Goal: Task Accomplishment & Management: Manage account settings

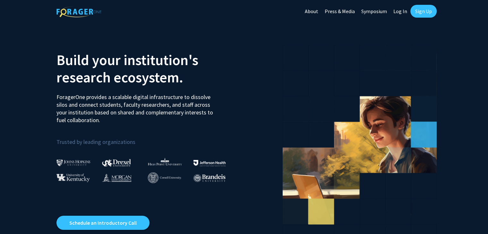
click at [417, 10] on link "Sign Up" at bounding box center [423, 11] width 26 height 13
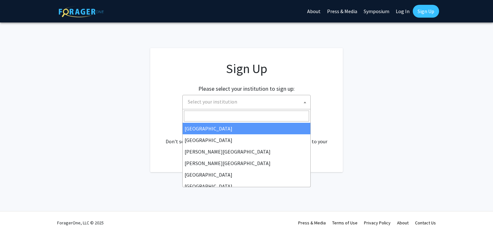
click at [265, 105] on span "Select your institution" at bounding box center [247, 101] width 125 height 13
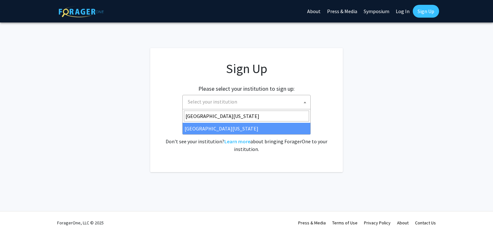
type input "[GEOGRAPHIC_DATA][US_STATE]"
select select "31"
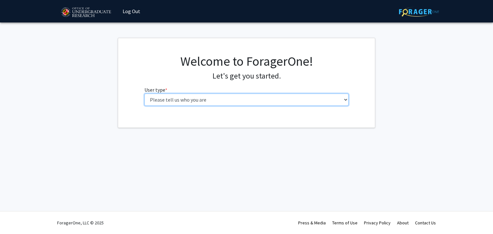
click at [221, 100] on select "Please tell us who you are Undergraduate Student Master's Student Doctoral Cand…" at bounding box center [246, 100] width 204 height 12
click at [205, 106] on select "Please tell us who you are Undergraduate Student Master's Student Doctoral Cand…" at bounding box center [246, 100] width 204 height 12
drag, startPoint x: 204, startPoint y: 100, endPoint x: 202, endPoint y: 105, distance: 5.3
click at [204, 101] on select "Please tell us who you are Undergraduate Student Master's Student Doctoral Cand…" at bounding box center [246, 100] width 204 height 12
select select "1: undergrad"
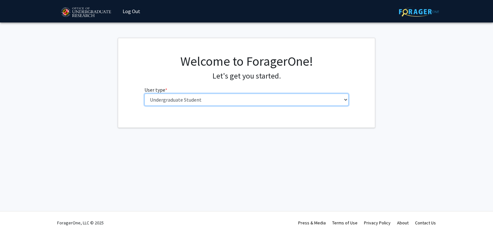
click at [144, 94] on select "Please tell us who you are Undergraduate Student Master's Student Doctoral Cand…" at bounding box center [246, 100] width 204 height 12
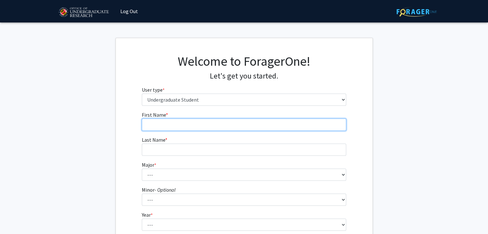
click at [210, 129] on input "First Name * required" at bounding box center [244, 125] width 204 height 12
type input "[PERSON_NAME]"
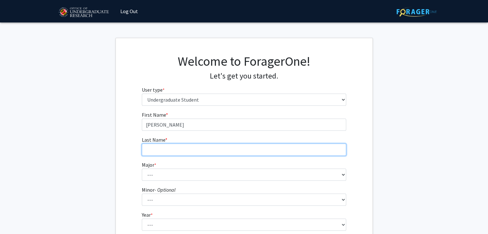
type input "[PERSON_NAME]"
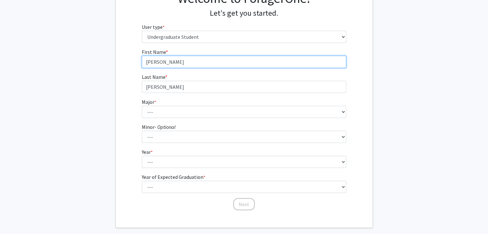
scroll to position [64, 0]
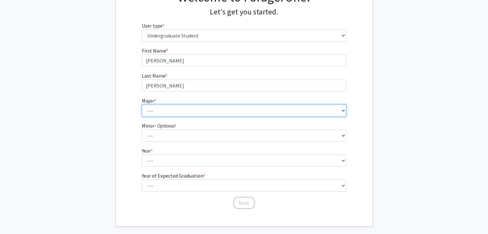
click at [158, 107] on select "--- Accounting Aerospace Engineering African American and Africana Studies Agri…" at bounding box center [244, 111] width 204 height 12
click at [167, 106] on select "--- Accounting Aerospace Engineering African American and Africana Studies Agri…" at bounding box center [244, 111] width 204 height 12
select select "28: 2329"
click at [142, 105] on select "--- Accounting Aerospace Engineering African American and Africana Studies Agri…" at bounding box center [244, 111] width 204 height 12
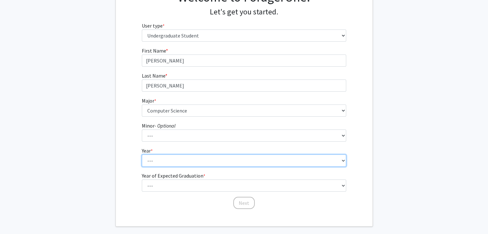
click at [172, 159] on select "--- First-year Sophomore Junior Senior Postbaccalaureate Certificate" at bounding box center [244, 161] width 204 height 12
select select "3: junior"
click at [142, 155] on select "--- First-year Sophomore Junior Senior Postbaccalaureate Certificate" at bounding box center [244, 161] width 204 height 12
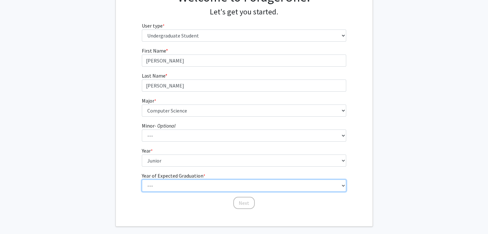
click at [172, 188] on select "--- 2025 2026 2027 2028 2029 2030 2031 2032 2033 2034" at bounding box center [244, 186] width 204 height 12
select select "3: 2027"
click at [142, 180] on select "--- 2025 2026 2027 2028 2029 2030 2031 2032 2033 2034" at bounding box center [244, 186] width 204 height 12
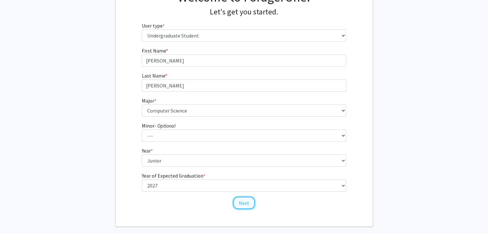
click at [241, 206] on button "Next" at bounding box center [243, 203] width 21 height 12
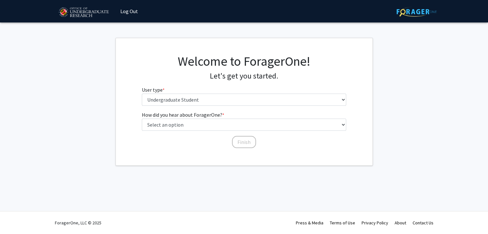
scroll to position [0, 0]
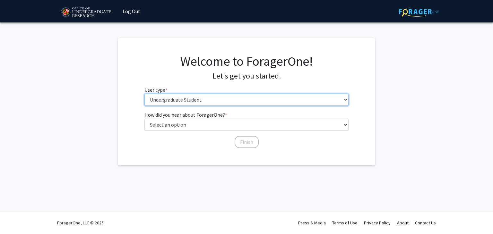
click at [192, 100] on select "Please tell us who you are Undergraduate Student Master's Student Doctoral Cand…" at bounding box center [246, 100] width 204 height 12
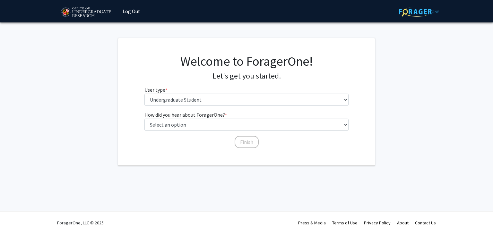
drag, startPoint x: 152, startPoint y: 77, endPoint x: 167, endPoint y: 94, distance: 22.7
click at [152, 77] on h4 "Let's get you started." at bounding box center [246, 76] width 204 height 9
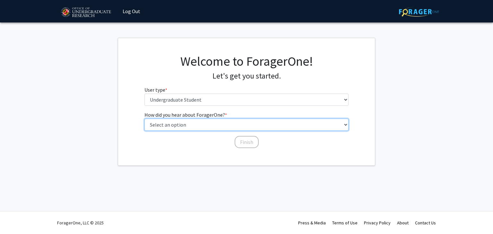
click at [191, 127] on select "Select an option Peer/student recommendation Faculty/staff recommendation Unive…" at bounding box center [246, 125] width 204 height 12
select select "3: university_website"
click at [144, 119] on select "Select an option Peer/student recommendation Faculty/staff recommendation Unive…" at bounding box center [246, 125] width 204 height 12
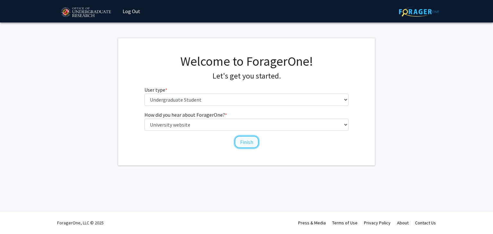
click at [241, 146] on button "Finish" at bounding box center [246, 142] width 24 height 12
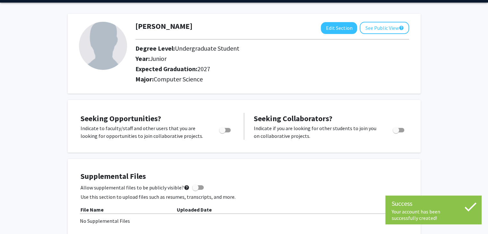
scroll to position [32, 0]
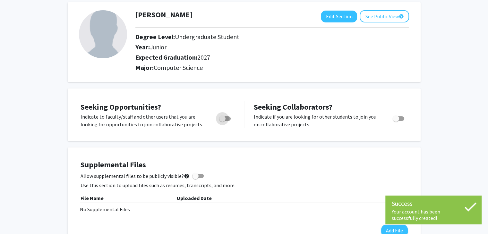
click at [227, 115] on label "Toggle" at bounding box center [223, 119] width 14 height 8
click at [222, 121] on input "Are you actively seeking opportunities?" at bounding box center [222, 121] width 0 height 0
checkbox input "true"
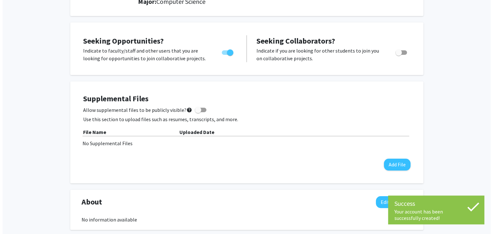
scroll to position [128, 0]
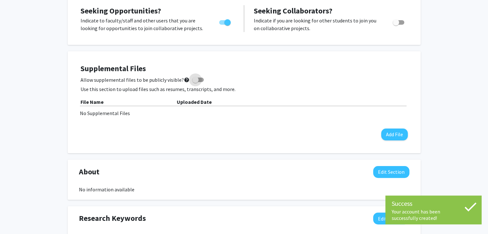
click at [195, 81] on span at bounding box center [198, 80] width 12 height 4
click at [195, 82] on input "Allow supplemental files to be publicly visible? help" at bounding box center [195, 82] width 0 height 0
checkbox input "true"
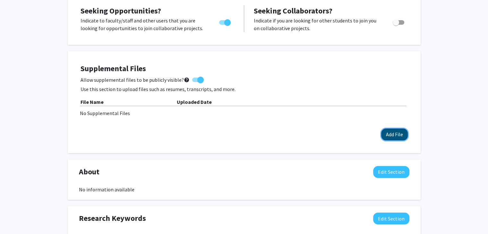
click at [390, 136] on button "Add File" at bounding box center [394, 135] width 27 height 12
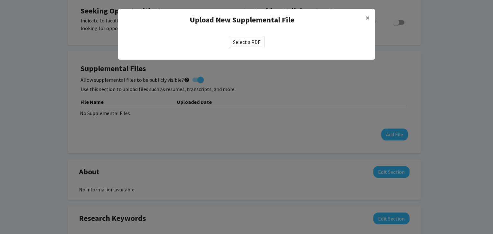
click at [230, 44] on label "Select a PDF" at bounding box center [247, 42] width 36 height 12
click at [0, 0] on input "Select a PDF" at bounding box center [0, 0] width 0 height 0
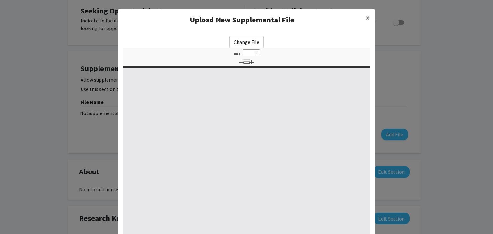
select select "custom"
type input "0"
select select "custom"
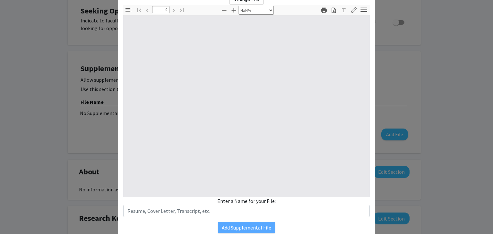
type input "1"
select select "auto"
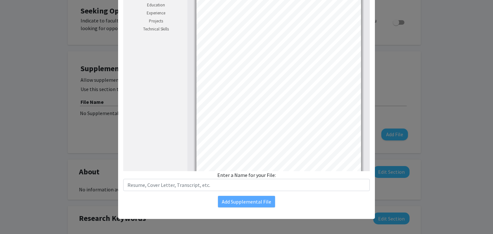
scroll to position [37, 0]
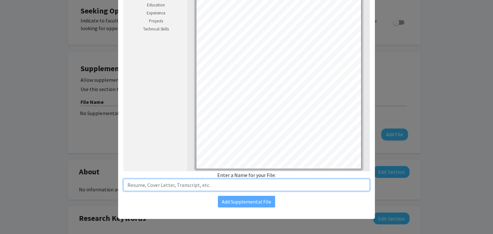
click at [232, 181] on input "text" at bounding box center [246, 185] width 246 height 12
type input "Resume"
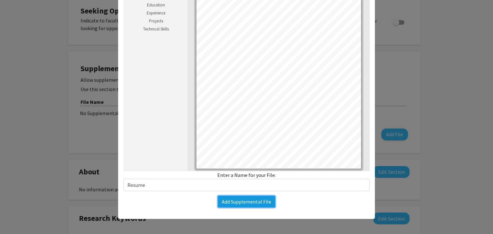
click at [240, 197] on button "Add Supplemental File" at bounding box center [246, 202] width 57 height 12
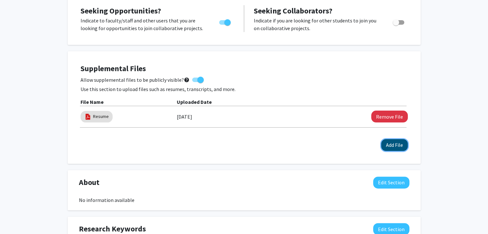
click at [388, 146] on button "Add File" at bounding box center [394, 145] width 27 height 12
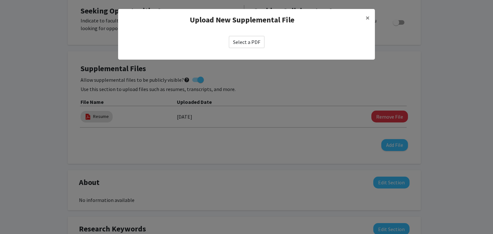
click at [253, 39] on label "Select a PDF" at bounding box center [247, 42] width 36 height 12
click at [0, 0] on input "Select a PDF" at bounding box center [0, 0] width 0 height 0
select select "custom"
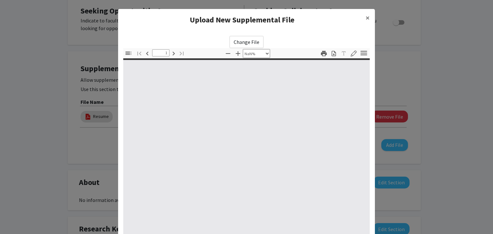
type input "0"
select select "custom"
type input "1"
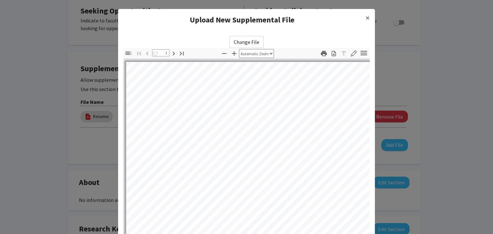
select select "auto"
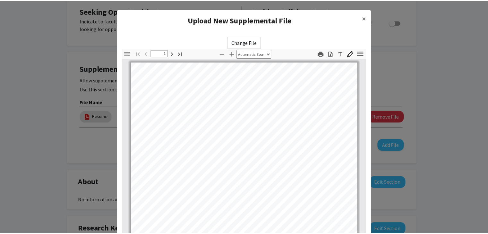
scroll to position [160, 0]
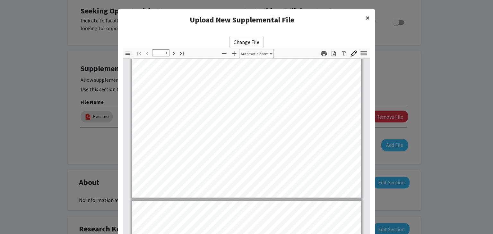
click at [362, 17] on button "×" at bounding box center [367, 18] width 14 height 18
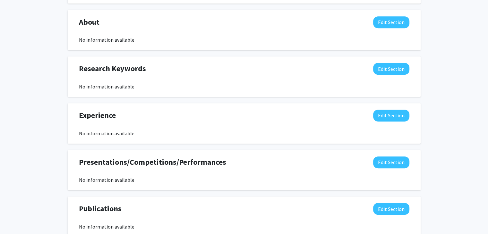
scroll to position [321, 0]
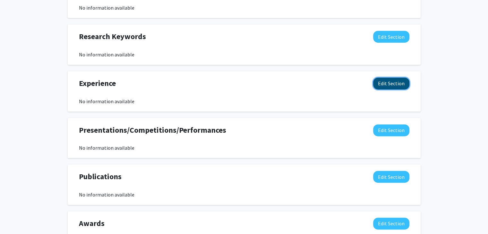
click at [389, 84] on button "Edit Section" at bounding box center [391, 84] width 36 height 12
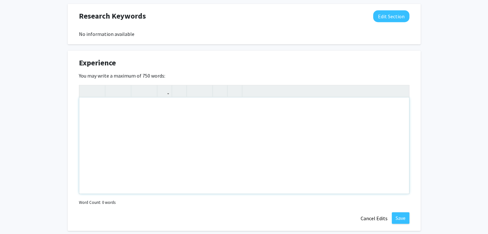
scroll to position [353, 0]
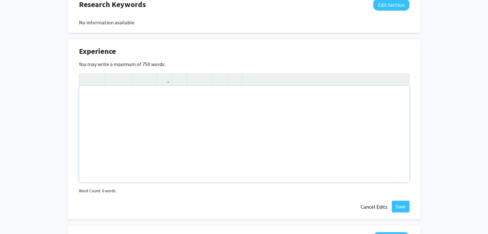
click at [184, 119] on div "Note to users with screen readers: Please deactivate our accessibility plugin f…" at bounding box center [244, 134] width 330 height 96
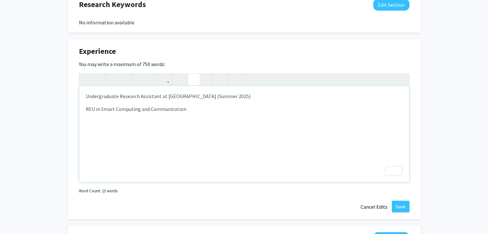
click at [193, 80] on icon "button" at bounding box center [193, 79] width 5 height 11
click at [194, 110] on p "REU in Smart Computing and Communication" at bounding box center [244, 109] width 317 height 8
click at [183, 126] on div "Undergraduate Research Assistant at UMBC (Summer 2025) REU in Smart Computing a…" at bounding box center [244, 134] width 330 height 96
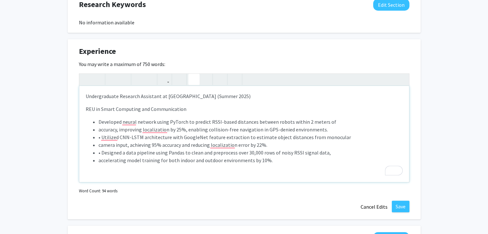
click at [99, 130] on li "accuracy, improving localization by 25%, enabling collision-free navigation in …" at bounding box center [250, 130] width 304 height 8
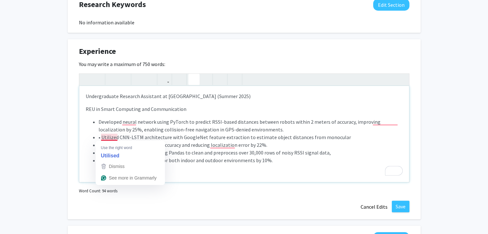
click at [102, 135] on li "• Utilized CNN-LSTM architecture with GoogleNet feature extraction to estimate …" at bounding box center [250, 137] width 304 height 8
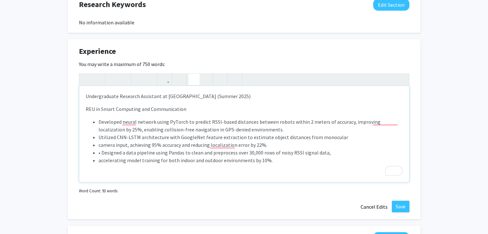
click at [99, 145] on li "camera input, achieving 95% accuracy and reducing localization error by 22%." at bounding box center [250, 145] width 304 height 8
click at [101, 151] on li "• Designed a data pipeline using Pandas to clean and preprocess over 30,000 row…" at bounding box center [250, 153] width 304 height 8
click at [97, 160] on ul "Developed neural network using PyTorch to predict RSSI-based distances between …" at bounding box center [244, 141] width 317 height 46
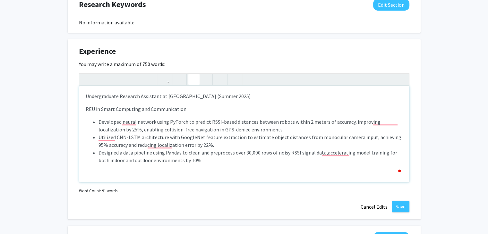
type textarea "<p>Undergraduate Research Assistant at UMBC (Summer 2025)</p><p>REU in Smart Co…"
click at [282, 166] on div "Undergraduate Research Assistant at UMBC (Summer 2025) REU in Smart Computing a…" at bounding box center [244, 134] width 330 height 96
click at [405, 211] on button "Save" at bounding box center [401, 207] width 18 height 12
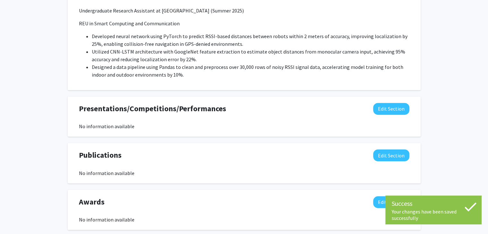
scroll to position [447, 0]
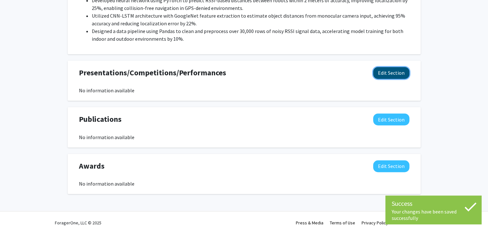
click at [386, 76] on button "Edit Section" at bounding box center [391, 73] width 36 height 12
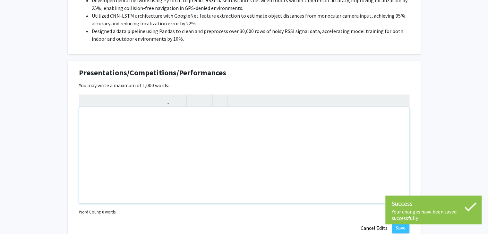
click at [176, 135] on div "Note to users with screen readers: Please deactivate our accessibility plugin f…" at bounding box center [244, 155] width 330 height 96
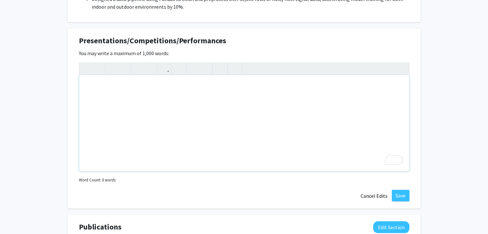
type textarea "R"
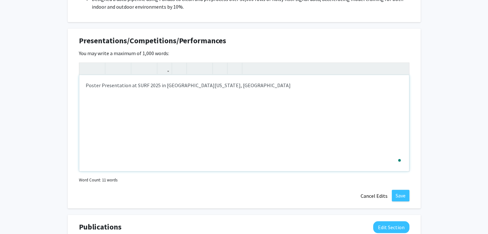
type textarea "Poster Presentation at SURF 2025 in [GEOGRAPHIC_DATA][US_STATE], [GEOGRAPHIC_DA…"
click at [402, 198] on button "Save" at bounding box center [401, 196] width 18 height 12
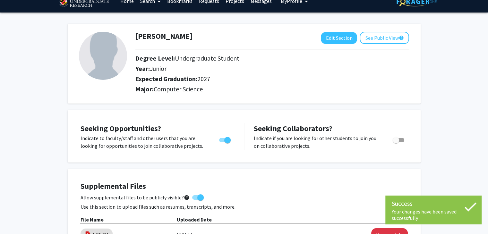
scroll to position [0, 0]
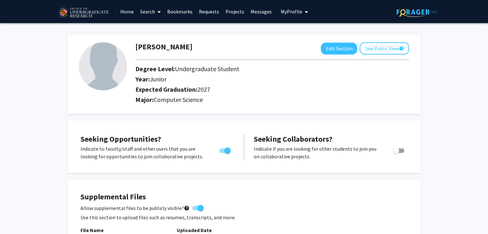
click at [154, 14] on link "Search" at bounding box center [150, 11] width 27 height 22
click at [163, 38] on span "Students" at bounding box center [156, 42] width 39 height 13
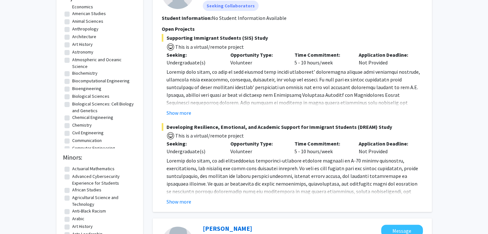
scroll to position [64, 0]
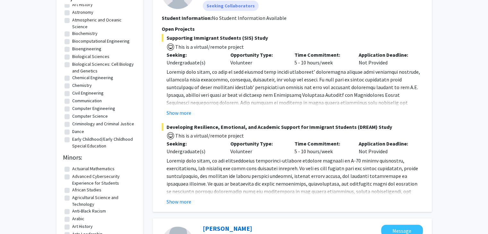
click at [81, 115] on label "Computer Science" at bounding box center [90, 116] width 36 height 7
click at [76, 115] on input "Computer Science" at bounding box center [74, 115] width 4 height 4
checkbox input "true"
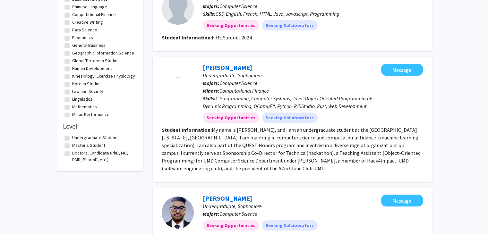
scroll to position [224, 0]
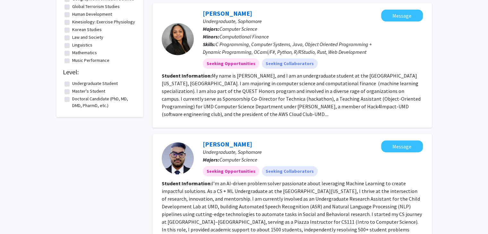
scroll to position [289, 0]
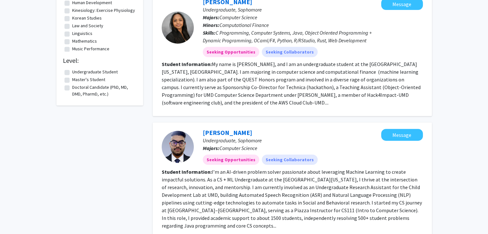
click at [245, 98] on fg-read-more "My name is [PERSON_NAME], and I am an undergraduate student at the [GEOGRAPHIC_…" at bounding box center [291, 83] width 259 height 45
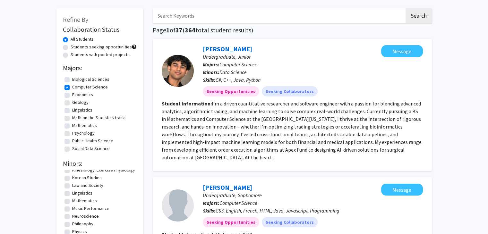
scroll to position [0, 0]
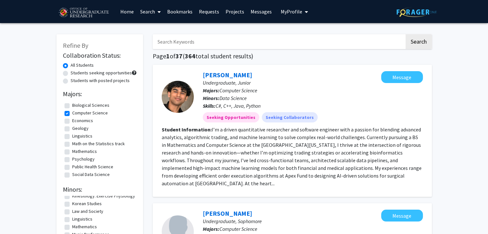
click at [234, 14] on link "Projects" at bounding box center [234, 11] width 25 height 22
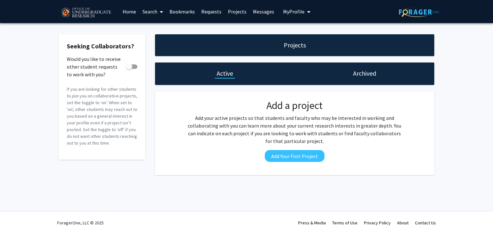
drag, startPoint x: 282, startPoint y: 42, endPoint x: 334, endPoint y: 69, distance: 59.1
click at [282, 42] on div "Projects" at bounding box center [295, 45] width 26 height 9
click at [152, 16] on link "Search" at bounding box center [152, 11] width 27 height 22
click at [130, 9] on link "Home" at bounding box center [129, 11] width 20 height 22
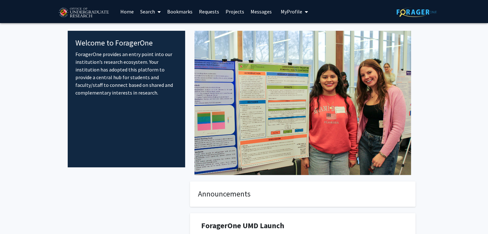
click at [78, 15] on img at bounding box center [83, 13] width 54 height 16
click at [92, 10] on img at bounding box center [83, 13] width 54 height 16
click at [291, 12] on span "My Profile" at bounding box center [291, 11] width 21 height 6
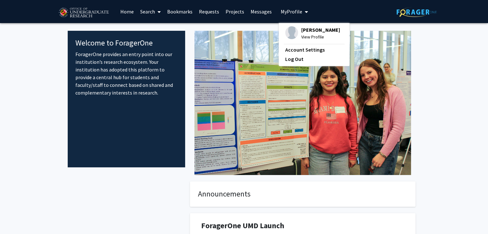
click at [303, 33] on span "[PERSON_NAME]" at bounding box center [320, 29] width 39 height 7
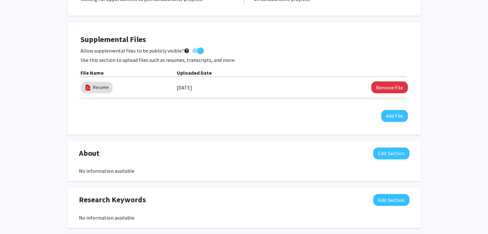
scroll to position [192, 0]
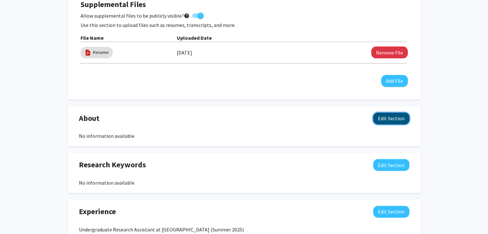
click at [391, 118] on button "Edit Section" at bounding box center [391, 119] width 36 height 12
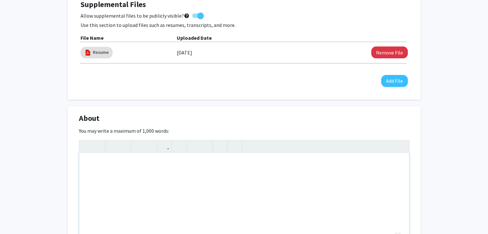
click at [215, 170] on div "To enrich screen reader interactions, please activate Accessibility in Grammarl…" at bounding box center [244, 201] width 330 height 96
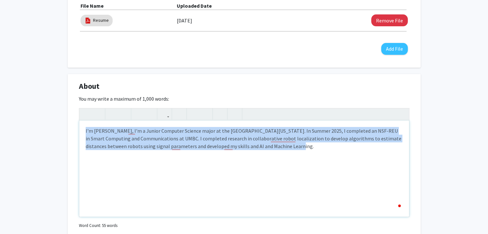
copy div "I'm [PERSON_NAME], I'm a Junior Computer Science major at the [GEOGRAPHIC_DATA]…"
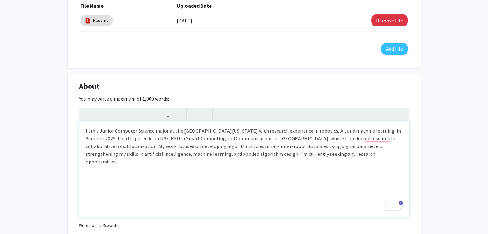
click at [228, 143] on p "I am a Junior Computer Science major at the [GEOGRAPHIC_DATA][US_STATE] with re…" at bounding box center [244, 146] width 317 height 38
click at [301, 150] on p "I am a Junior Computer Science major at the [GEOGRAPHIC_DATA][US_STATE] with re…" at bounding box center [244, 146] width 317 height 38
click at [190, 156] on p "I am a Junior Computer Science major at the [GEOGRAPHIC_DATA][US_STATE] with re…" at bounding box center [244, 146] width 317 height 38
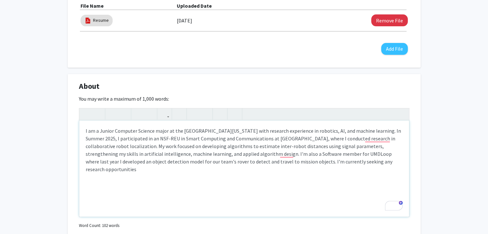
click at [340, 173] on div "I am a Junior Computer Science major at the [GEOGRAPHIC_DATA][US_STATE] with re…" at bounding box center [244, 169] width 330 height 96
type textarea "<p>I am a Junior Computer Science major at the [GEOGRAPHIC_DATA][US_STATE] with…"
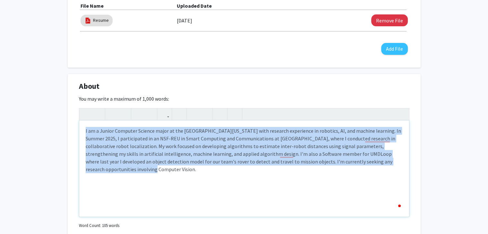
copy p "I am a Junior Computer Science major at the [GEOGRAPHIC_DATA][US_STATE] with re…"
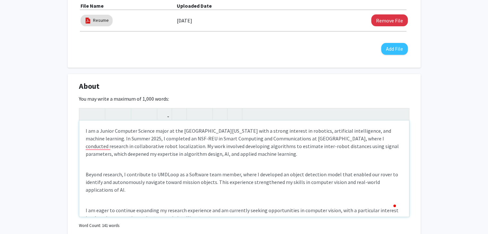
click at [206, 163] on div "I am a Junior Computer Science major at the [GEOGRAPHIC_DATA][US_STATE] with a …" at bounding box center [244, 169] width 330 height 96
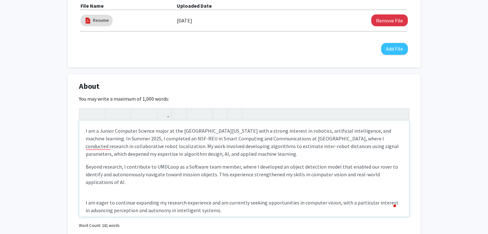
click at [130, 190] on div "I am a Junior Computer Science major at the [GEOGRAPHIC_DATA][US_STATE] with a …" at bounding box center [244, 169] width 330 height 96
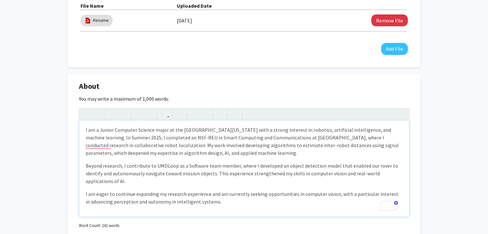
scroll to position [1, 0]
click at [221, 203] on p "I am eager to continue expanding my research experience and am currently seekin…" at bounding box center [244, 197] width 317 height 15
click at [206, 152] on p "I am a Junior Computer Science major at the [GEOGRAPHIC_DATA][US_STATE] with a …" at bounding box center [244, 141] width 317 height 31
click at [86, 166] on p "Beyond research, I contribute to UMDLoop as a Software team member, where I dev…" at bounding box center [244, 173] width 317 height 23
click at [84, 191] on div "I am a Junior Computer Science major at the [GEOGRAPHIC_DATA][US_STATE] with a …" at bounding box center [244, 169] width 330 height 96
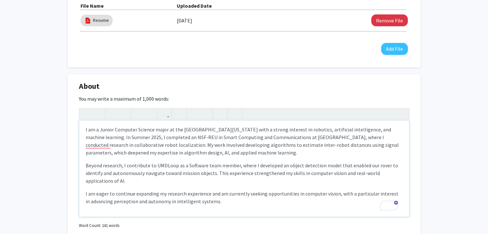
click at [223, 207] on div "I am a Junior Computer Science major at the [GEOGRAPHIC_DATA][US_STATE] with a …" at bounding box center [244, 169] width 330 height 96
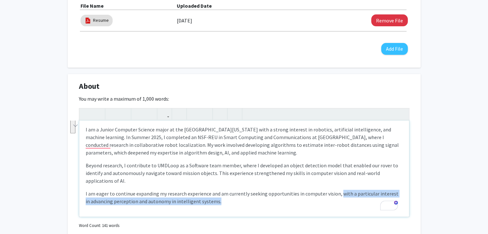
drag, startPoint x: 306, startPoint y: 200, endPoint x: 336, endPoint y: 191, distance: 31.1
click at [336, 191] on p "I am eager to continue expanding my research experience and am currently seekin…" at bounding box center [244, 197] width 317 height 15
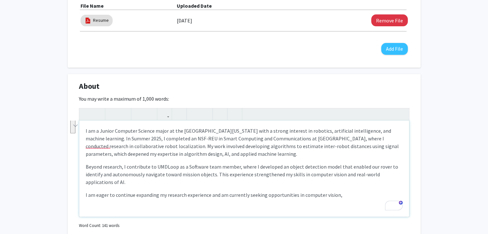
scroll to position [0, 0]
click at [85, 194] on div "I am a Junior Computer Science major at the [GEOGRAPHIC_DATA][US_STATE] with a …" at bounding box center [244, 169] width 330 height 96
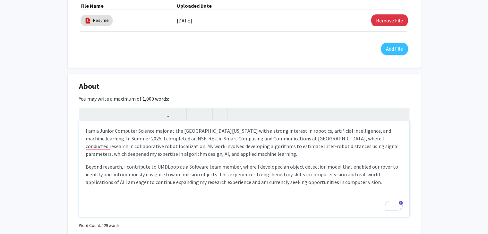
click at [82, 165] on div "I am a Junior Computer Science major at the [GEOGRAPHIC_DATA][US_STATE] with a …" at bounding box center [244, 169] width 330 height 96
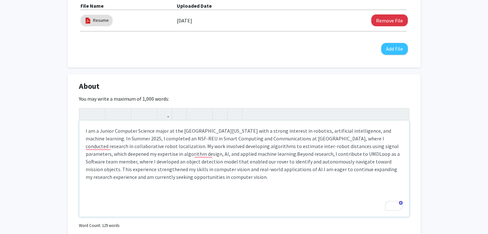
type textarea "<p>I am a Junior Computer Science major at the [GEOGRAPHIC_DATA][US_STATE] with…"
click at [202, 176] on p "I am a Junior Computer Science major at the [GEOGRAPHIC_DATA][US_STATE] with a …" at bounding box center [244, 154] width 317 height 54
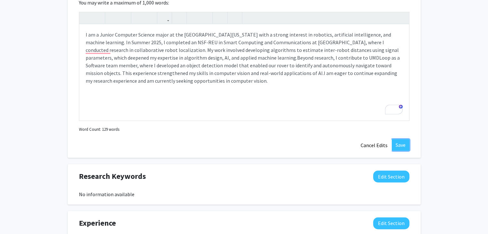
click at [402, 144] on button "Save" at bounding box center [401, 145] width 18 height 12
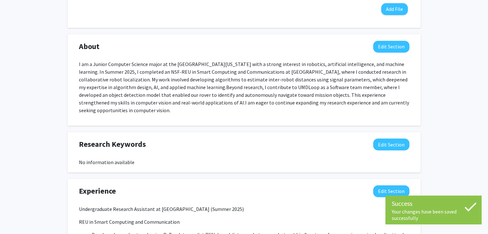
scroll to position [266, 0]
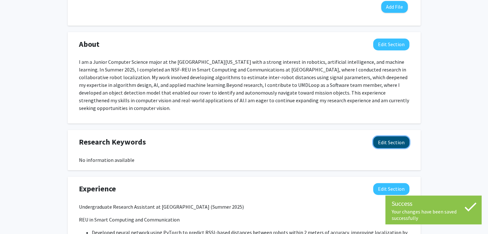
click at [386, 137] on button "Edit Section" at bounding box center [391, 142] width 36 height 12
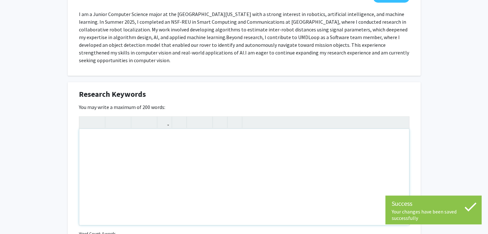
scroll to position [363, 0]
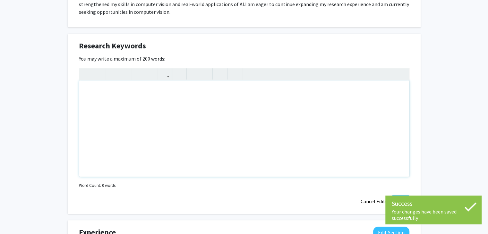
click at [142, 117] on div "Note to users with screen readers: Please deactivate our accessibility plugin f…" at bounding box center [244, 128] width 330 height 96
